Goal: Transaction & Acquisition: Purchase product/service

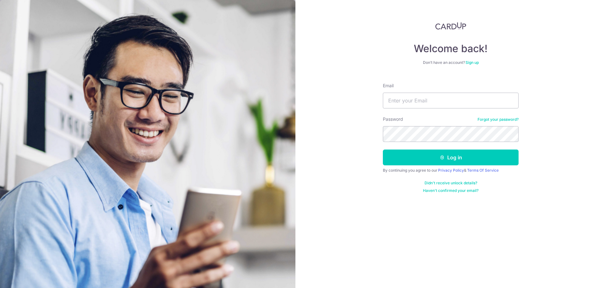
click at [544, 99] on div "Welcome back! Don’t have an account? Sign up Email Password Forgot your passwor…" at bounding box center [450, 144] width 311 height 288
click at [469, 99] on input "Email" at bounding box center [451, 100] width 136 height 16
type input "whizzer76@gmail.com"
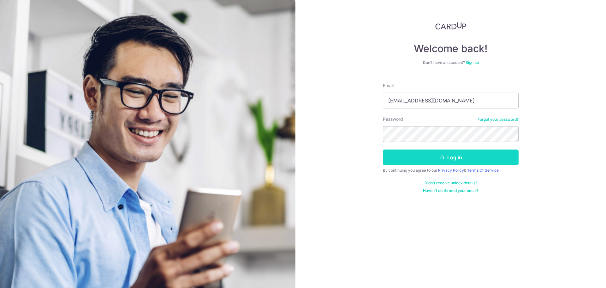
click at [471, 153] on button "Log in" at bounding box center [451, 157] width 136 height 16
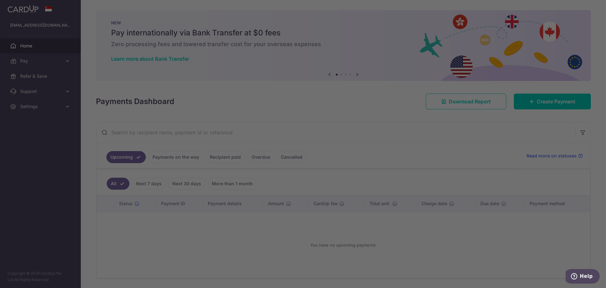
click at [539, 99] on div at bounding box center [306, 145] width 612 height 290
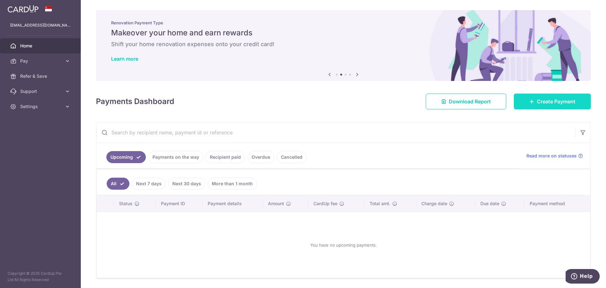
click at [540, 102] on span "Create Payment" at bounding box center [556, 102] width 39 height 8
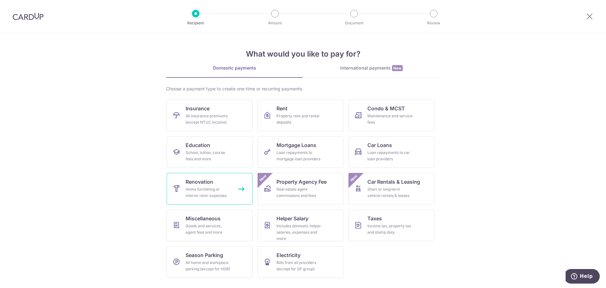
click at [222, 192] on div "Home furnishing or interior reno-expenses" at bounding box center [208, 192] width 45 height 13
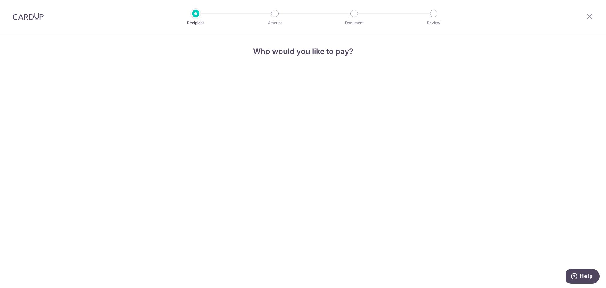
drag, startPoint x: 23, startPoint y: 2, endPoint x: 150, endPoint y: 120, distance: 172.7
click at [150, 120] on div "Who would you like to pay?" at bounding box center [303, 160] width 606 height 254
click at [280, 96] on div "Who would you like to pay?" at bounding box center [303, 160] width 606 height 254
drag, startPoint x: 291, startPoint y: 51, endPoint x: 326, endPoint y: 57, distance: 35.3
click at [294, 52] on h4 "Who would you like to pay?" at bounding box center [302, 51] width 169 height 11
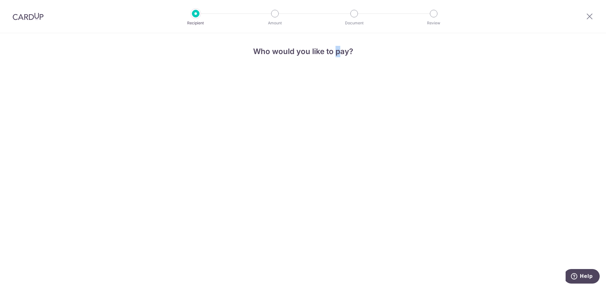
drag, startPoint x: 338, startPoint y: 59, endPoint x: 342, endPoint y: 59, distance: 3.5
click at [342, 59] on div "Who would you like to pay?" at bounding box center [302, 54] width 169 height 16
click at [309, 146] on div "Who would you like to pay?" at bounding box center [303, 160] width 606 height 254
click at [285, 149] on div "Who would you like to pay?" at bounding box center [303, 160] width 606 height 254
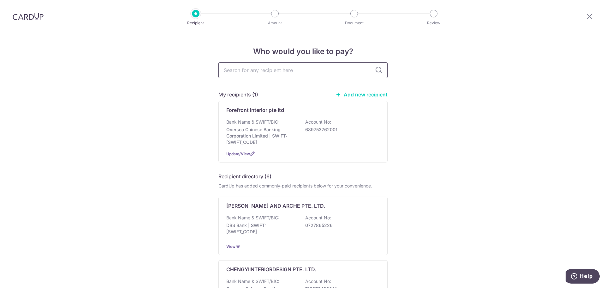
click at [256, 73] on input "text" at bounding box center [302, 70] width 169 height 16
type input "abso"
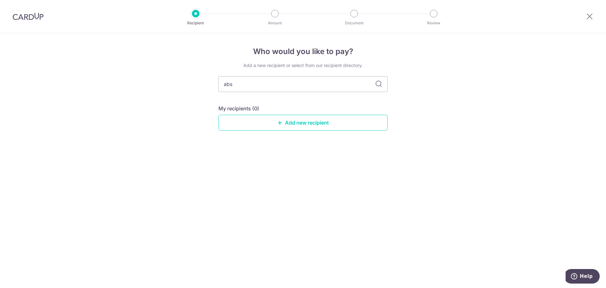
type input "absl"
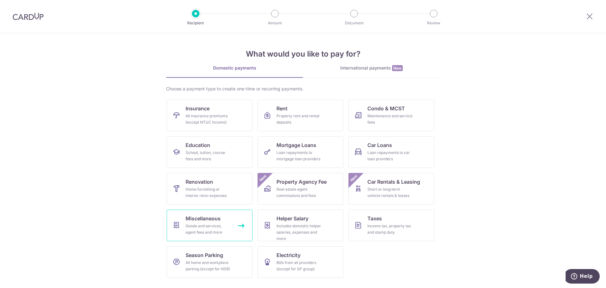
click at [225, 222] on link "Miscellaneous Goods and services, agent fees and more" at bounding box center [210, 225] width 86 height 32
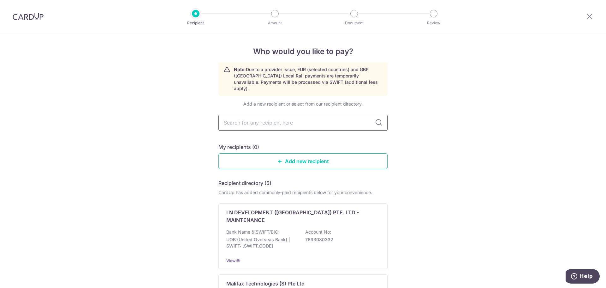
click at [283, 121] on input "text" at bounding box center [302, 123] width 169 height 16
type input "a"
type input "Absolute"
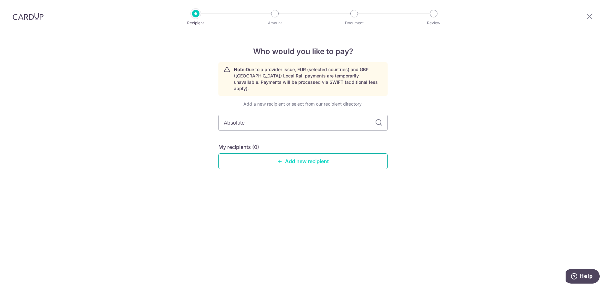
click at [280, 158] on icon at bounding box center [279, 160] width 5 height 5
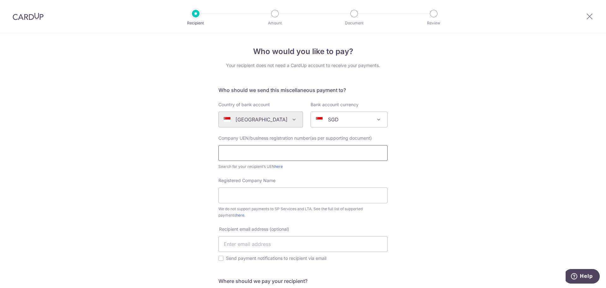
click at [321, 156] on input "text" at bounding box center [302, 153] width 169 height 16
type input "201530086D"
click at [269, 194] on input "Registered Company Name" at bounding box center [302, 195] width 169 height 16
type input "Absolute Inspection Pte. Ltd."
click at [461, 175] on div "Who would you like to pay? Your recipient does not need a CardUp account to rec…" at bounding box center [303, 234] width 606 height 402
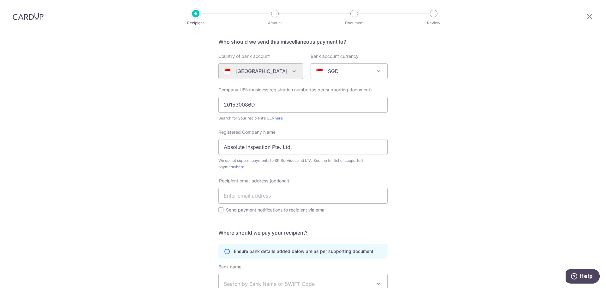
scroll to position [63, 0]
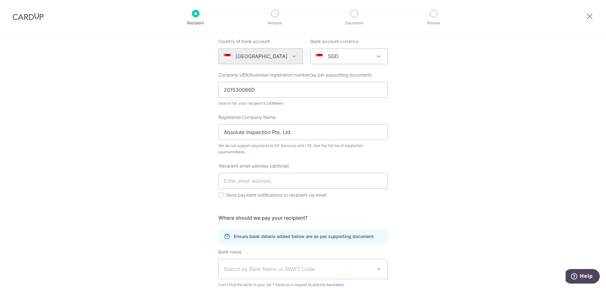
click at [424, 182] on div "Who would you like to pay? Your recipient does not need a CardUp account to rec…" at bounding box center [303, 171] width 606 height 402
click at [218, 196] on input "Send payment notifications to recipient via email" at bounding box center [220, 194] width 5 height 5
checkbox input "true"
click at [276, 187] on input "text" at bounding box center [302, 181] width 169 height 16
paste input "[EMAIL_ADDRESS][DOMAIN_NAME]"
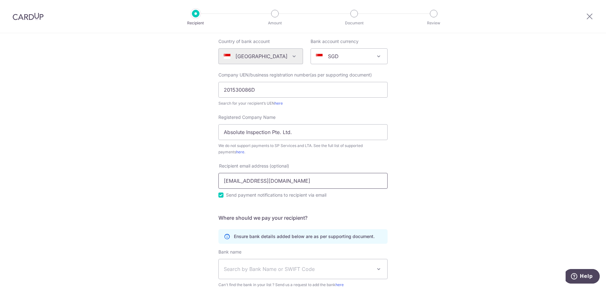
type input "[EMAIL_ADDRESS][DOMAIN_NAME]"
click at [176, 189] on div "Who would you like to pay? Your recipient does not need a CardUp account to rec…" at bounding box center [303, 171] width 606 height 402
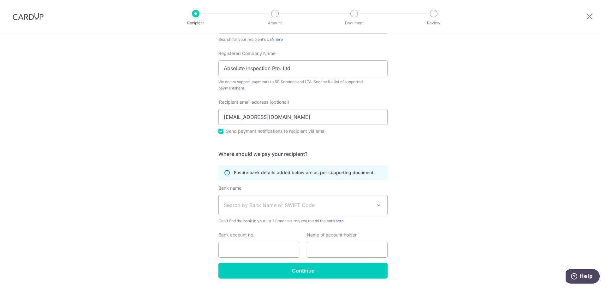
scroll to position [147, 0]
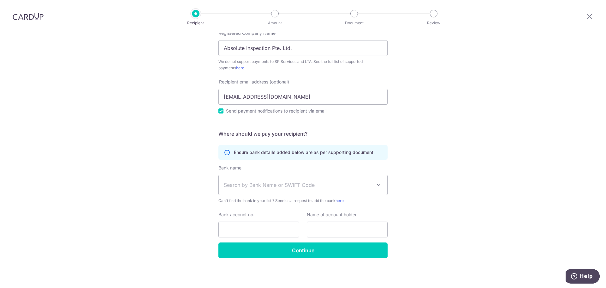
click at [261, 186] on span "Search by Bank Name or SWIFT Code" at bounding box center [298, 185] width 148 height 8
click at [412, 142] on div "Who would you like to pay? Your recipient does not need a CardUp account to rec…" at bounding box center [303, 87] width 606 height 402
click at [375, 184] on span at bounding box center [379, 185] width 8 height 8
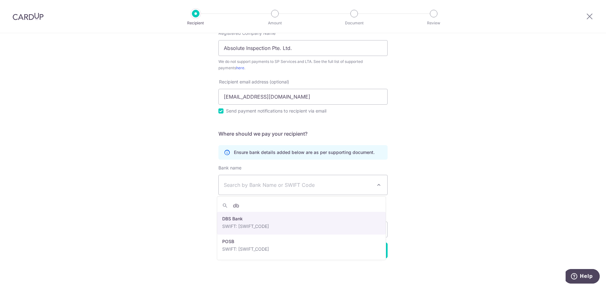
type input "db"
select select "6"
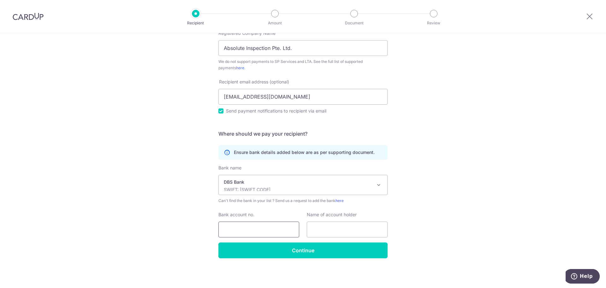
click at [283, 232] on input "Bank account no." at bounding box center [258, 229] width 81 height 16
type input "0239051308"
click at [333, 220] on div "Name of account holder" at bounding box center [347, 224] width 81 height 26
click at [333, 228] on input "text" at bounding box center [347, 229] width 81 height 16
type input "A"
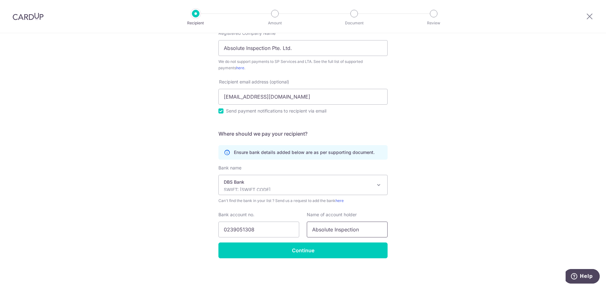
type input "Absolute Inspection"
click at [293, 245] on input "Continue" at bounding box center [302, 250] width 169 height 16
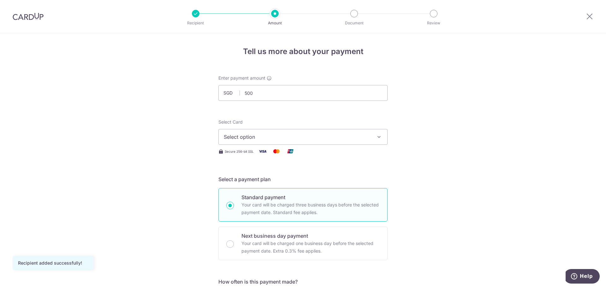
type input "500.00"
click at [300, 136] on span "Select option" at bounding box center [297, 137] width 147 height 8
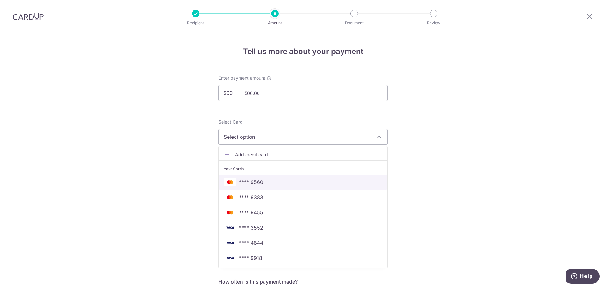
click at [276, 181] on span "**** 9560" at bounding box center [303, 182] width 158 height 8
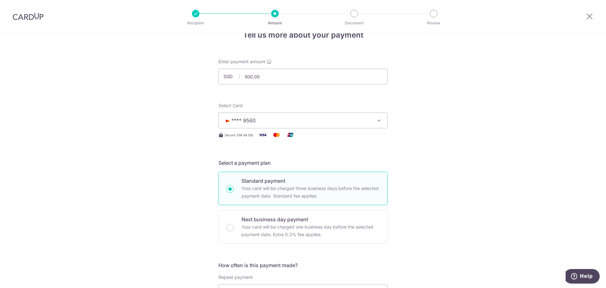
scroll to position [63, 0]
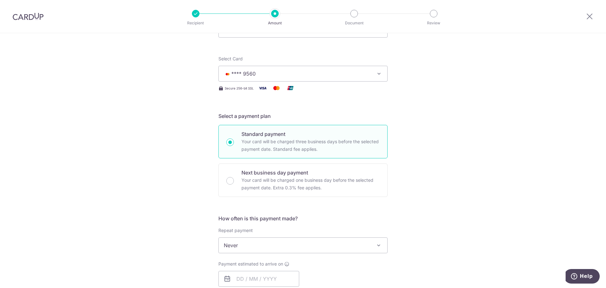
click at [182, 187] on div "Tell us more about your payment Enter payment amount SGD 500.00 500.00 Recipien…" at bounding box center [303, 255] width 606 height 571
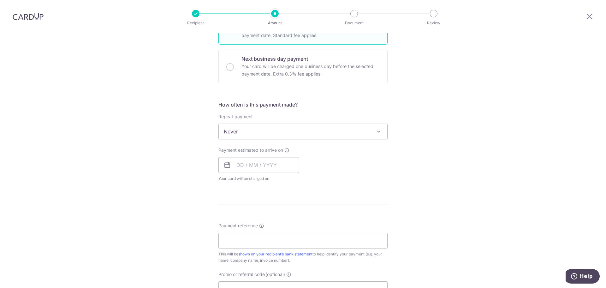
scroll to position [189, 0]
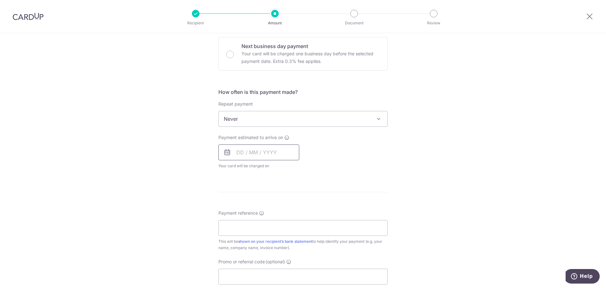
click at [289, 156] on input "text" at bounding box center [258, 152] width 81 height 16
click at [381, 162] on div "Payment estimated to arrive on Prev Next Oct Nov Dec 2025 2026 2027 2028 2029 2…" at bounding box center [303, 151] width 177 height 35
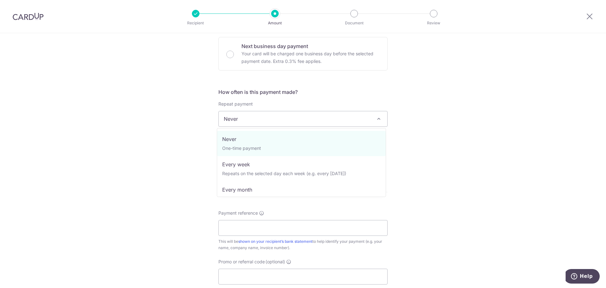
click at [373, 124] on span "Never" at bounding box center [303, 118] width 169 height 15
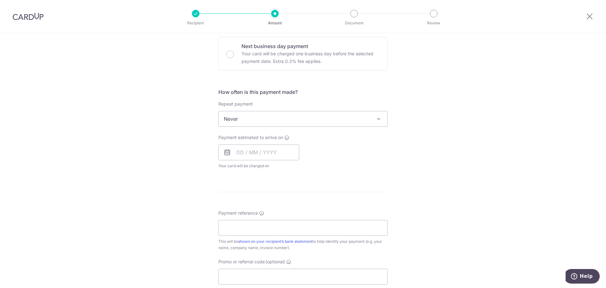
click at [429, 147] on div "Tell us more about your payment Enter payment amount SGD 500.00 500.00 Recipien…" at bounding box center [303, 129] width 606 height 571
click at [266, 160] on input "text" at bounding box center [258, 152] width 81 height 16
click at [257, 236] on link "21" at bounding box center [257, 235] width 10 height 10
type input "[DATE]"
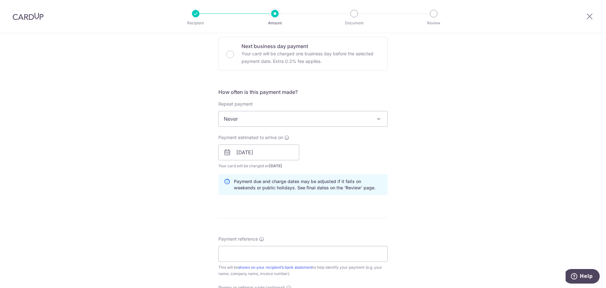
click at [425, 202] on div "Tell us more about your payment Enter payment amount SGD 500.00 500.00 Recipien…" at bounding box center [303, 142] width 606 height 597
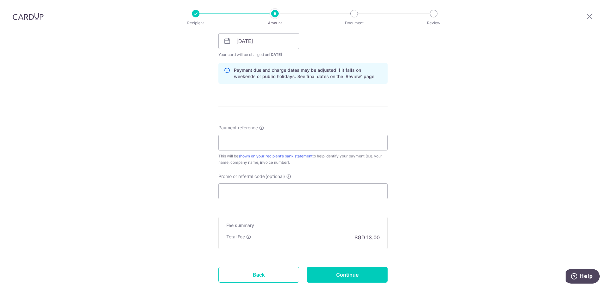
scroll to position [316, 0]
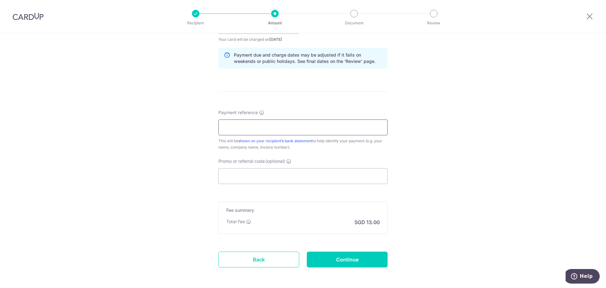
click at [276, 129] on input "Payment reference" at bounding box center [302, 127] width 169 height 16
click at [452, 173] on div "Tell us more about your payment Enter payment amount SGD 500.00 500.00 Recipien…" at bounding box center [303, 15] width 606 height 597
click at [295, 127] on input "Ng Chee Keong Tenet #12-21" at bounding box center [302, 127] width 169 height 16
click at [298, 128] on input "Ng Chee Keong Tenet #12-21" at bounding box center [302, 127] width 169 height 16
paste input "2609071"
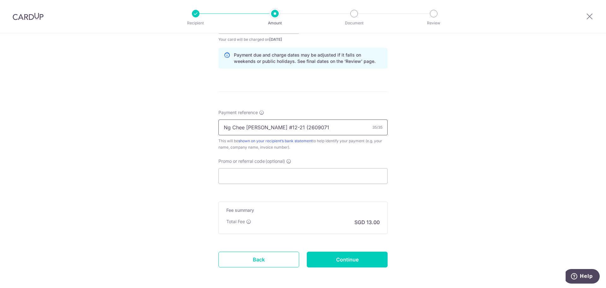
click at [260, 127] on input "Ng Chee Keong Tenet #12-21 (2609071" at bounding box center [302, 127] width 169 height 16
drag, startPoint x: 262, startPoint y: 127, endPoint x: 291, endPoint y: 127, distance: 29.0
click at [291, 127] on input "Ng Chee Keong Tenet #12-21 (2609071" at bounding box center [302, 127] width 169 height 16
click at [336, 126] on input "Ng Chee Keong Quote number (2609071" at bounding box center [302, 127] width 169 height 16
click at [299, 128] on input "Ng Chee Keong Quote number (2609071" at bounding box center [302, 127] width 169 height 16
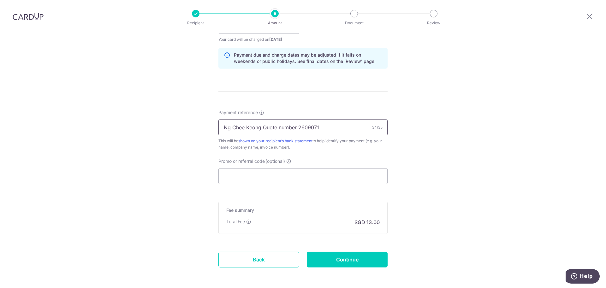
type input "Ng Chee Keong Quote number 2609071"
click at [188, 182] on div "Tell us more about your payment Enter payment amount SGD 500.00 500.00 Recipien…" at bounding box center [303, 15] width 606 height 597
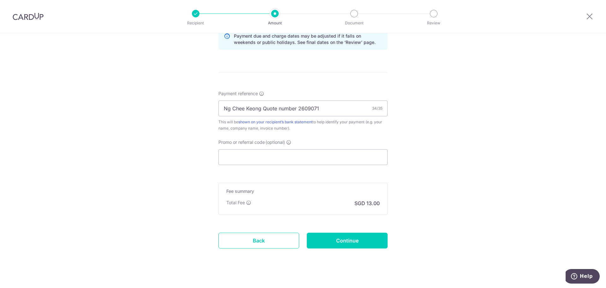
scroll to position [343, 0]
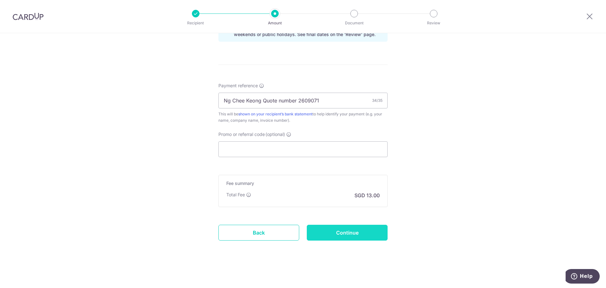
click at [337, 237] on input "Continue" at bounding box center [347, 232] width 81 height 16
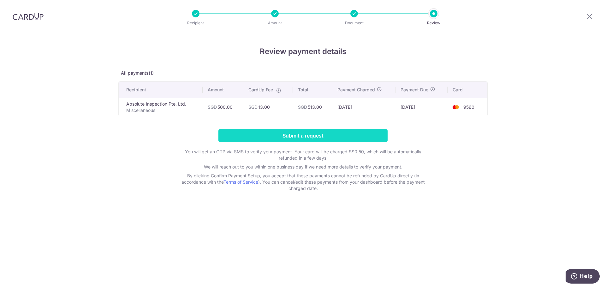
click at [318, 138] on input "Submit a request" at bounding box center [302, 135] width 169 height 13
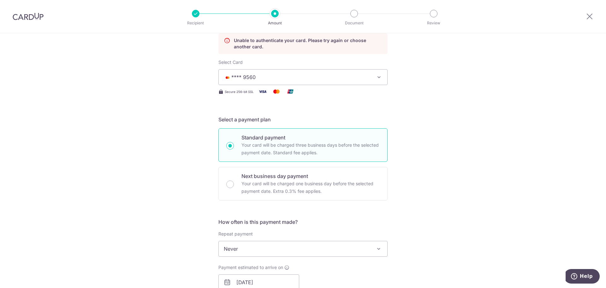
click at [377, 83] on button "**** 9560" at bounding box center [302, 77] width 169 height 16
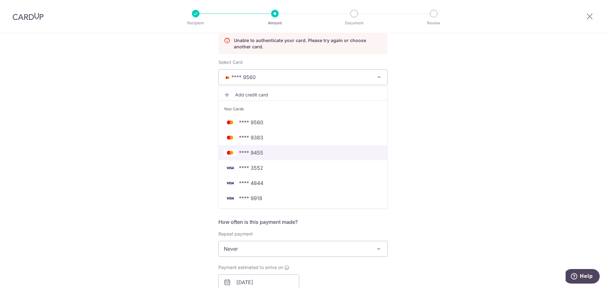
click at [253, 152] on span "**** 9455" at bounding box center [251, 153] width 24 height 8
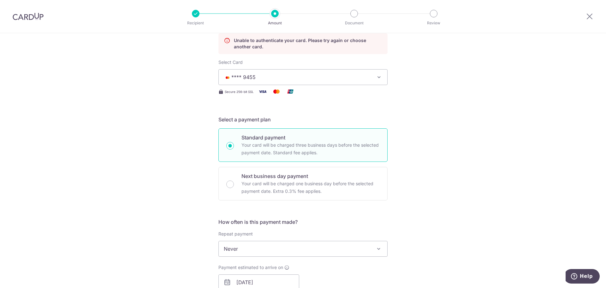
click at [451, 180] on div "Tell us more about your payment Enter payment amount SGD 500.00 500.00 Unable t…" at bounding box center [303, 259] width 606 height 623
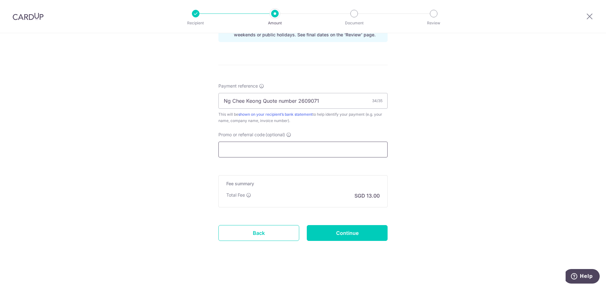
scroll to position [368, 0]
click at [328, 231] on input "Continue" at bounding box center [347, 232] width 81 height 16
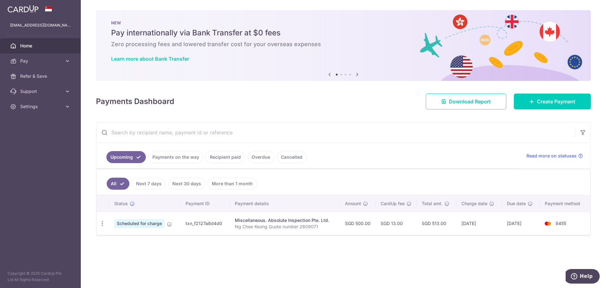
click at [165, 161] on link "Payments on the way" at bounding box center [175, 157] width 55 height 12
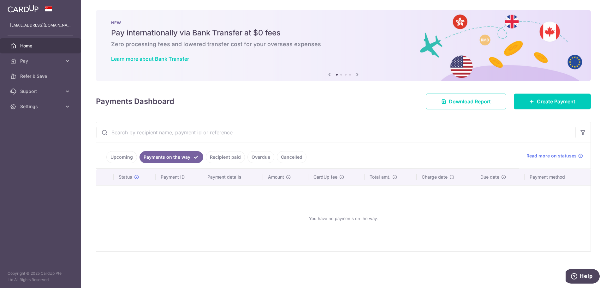
click at [117, 156] on link "Upcoming" at bounding box center [121, 157] width 31 height 12
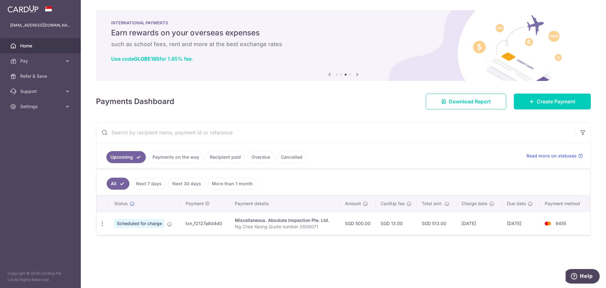
click at [357, 75] on icon at bounding box center [358, 74] width 8 height 8
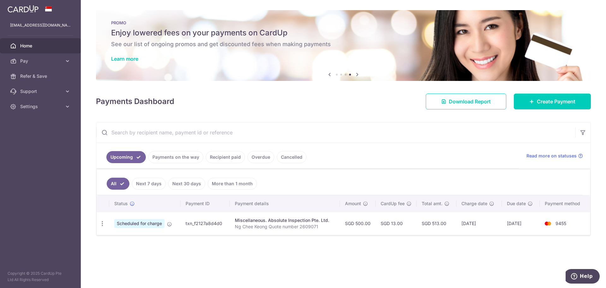
click at [357, 75] on icon at bounding box center [358, 74] width 8 height 8
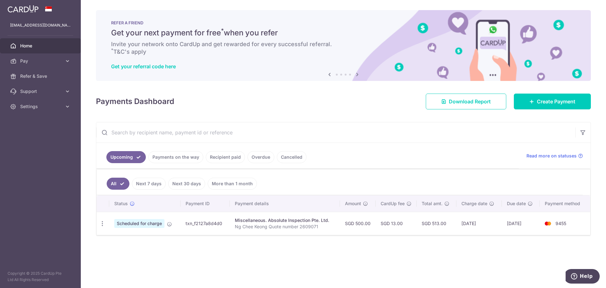
click at [330, 77] on icon at bounding box center [330, 74] width 8 height 8
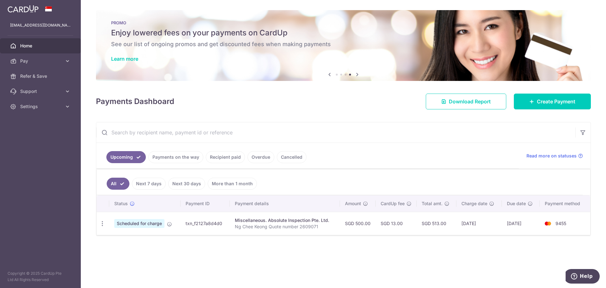
click at [454, 245] on div "× Pause Schedule Pause all future payments in this series Pause just this one p…" at bounding box center [343, 144] width 525 height 288
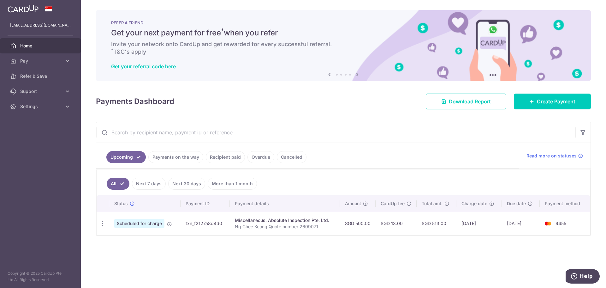
click at [433, 269] on div "× Pause Schedule Pause all future payments in this series Pause just this one p…" at bounding box center [343, 144] width 525 height 288
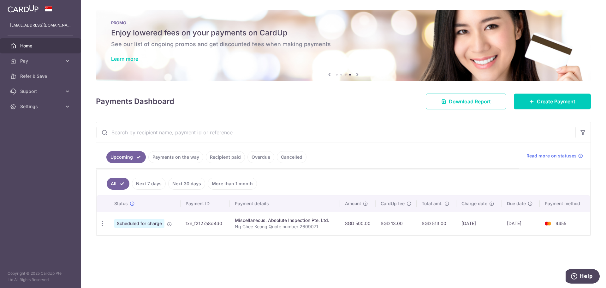
click at [313, 256] on div "× Pause Schedule Pause all future payments in this series Pause just this one p…" at bounding box center [343, 144] width 525 height 288
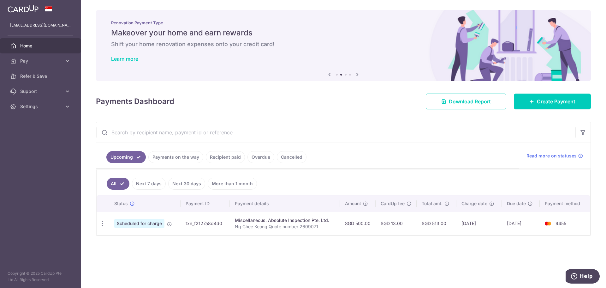
click at [440, 252] on div "× Pause Schedule Pause all future payments in this series Pause just this one p…" at bounding box center [343, 144] width 525 height 288
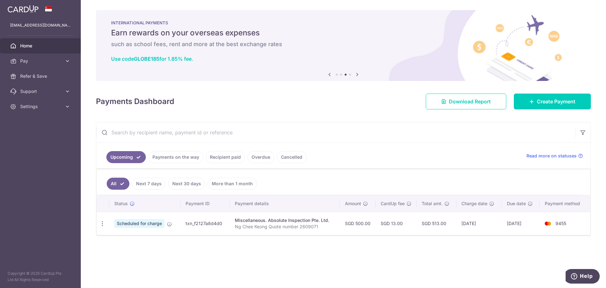
click at [408, 150] on ul "Upcoming Payments on the way Recipient paid Overdue Cancelled" at bounding box center [307, 156] width 423 height 26
click at [368, 119] on div "× Pause Schedule Pause all future payments in this series Pause just this one p…" at bounding box center [343, 144] width 525 height 288
click at [32, 45] on span "Home" at bounding box center [41, 46] width 42 height 6
